Goal: Task Accomplishment & Management: Complete application form

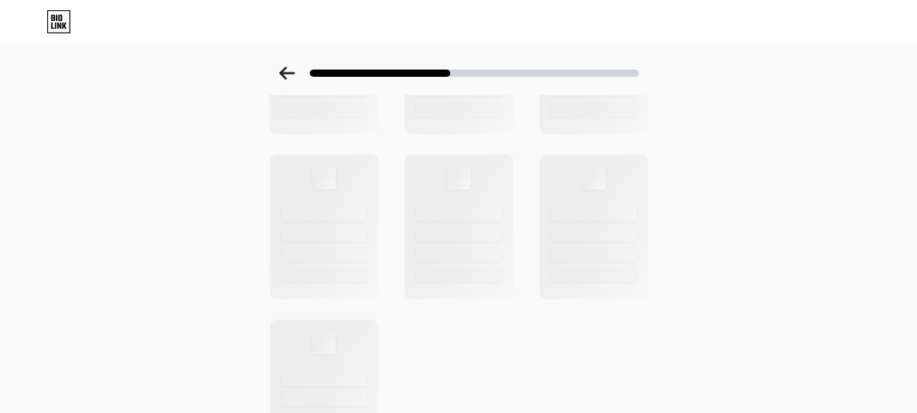
scroll to position [614, 0]
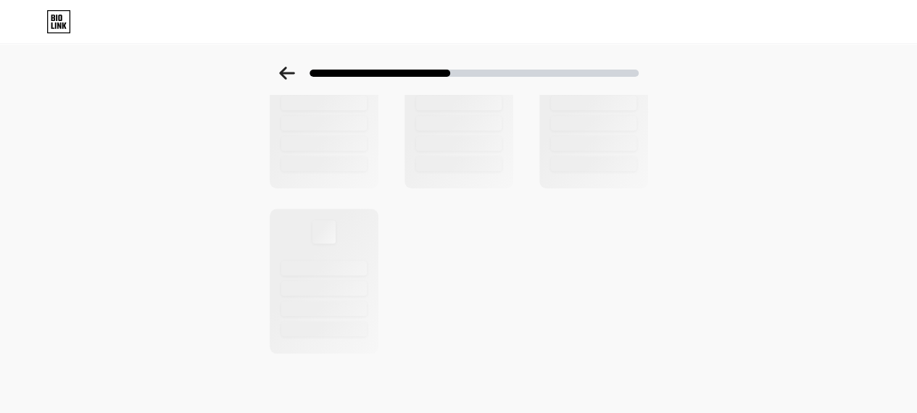
click at [292, 64] on div at bounding box center [458, 68] width 917 height 51
click at [288, 70] on icon at bounding box center [286, 73] width 15 height 13
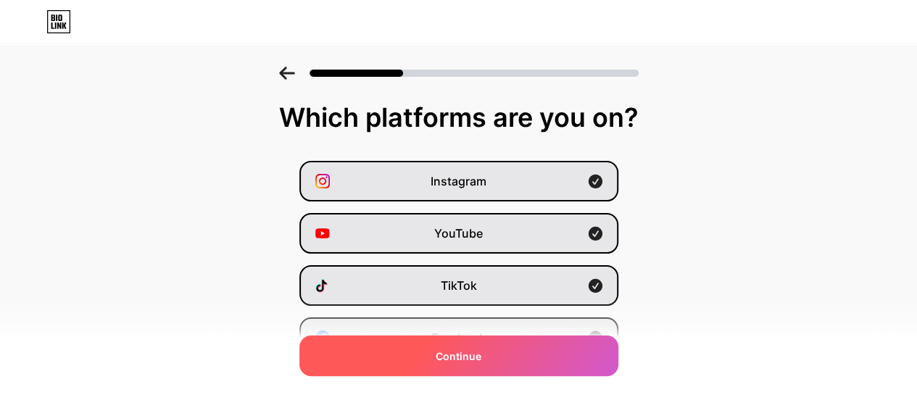
click at [456, 370] on div "Continue" at bounding box center [458, 355] width 319 height 41
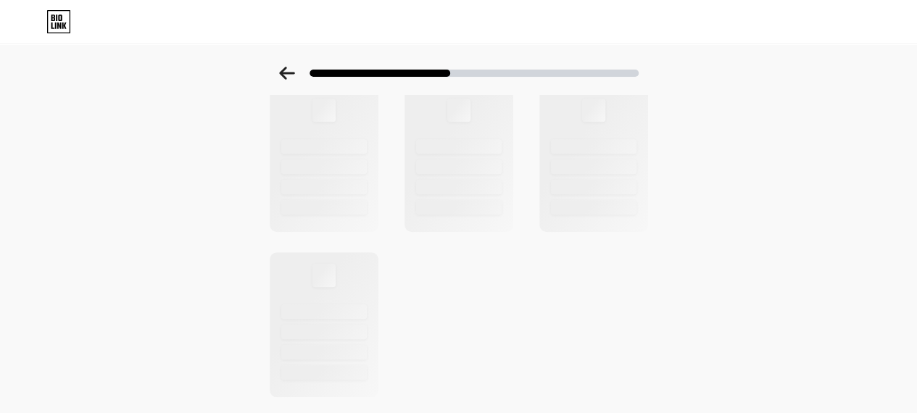
scroll to position [614, 0]
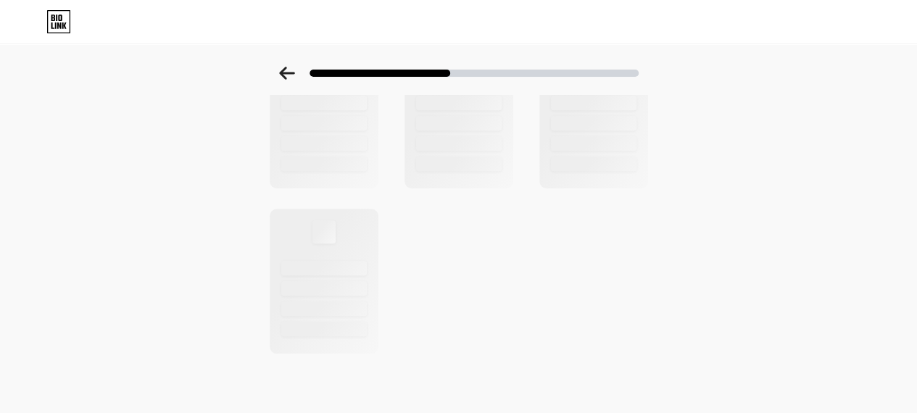
click at [54, 16] on icon at bounding box center [58, 21] width 25 height 23
